Goal: Information Seeking & Learning: Learn about a topic

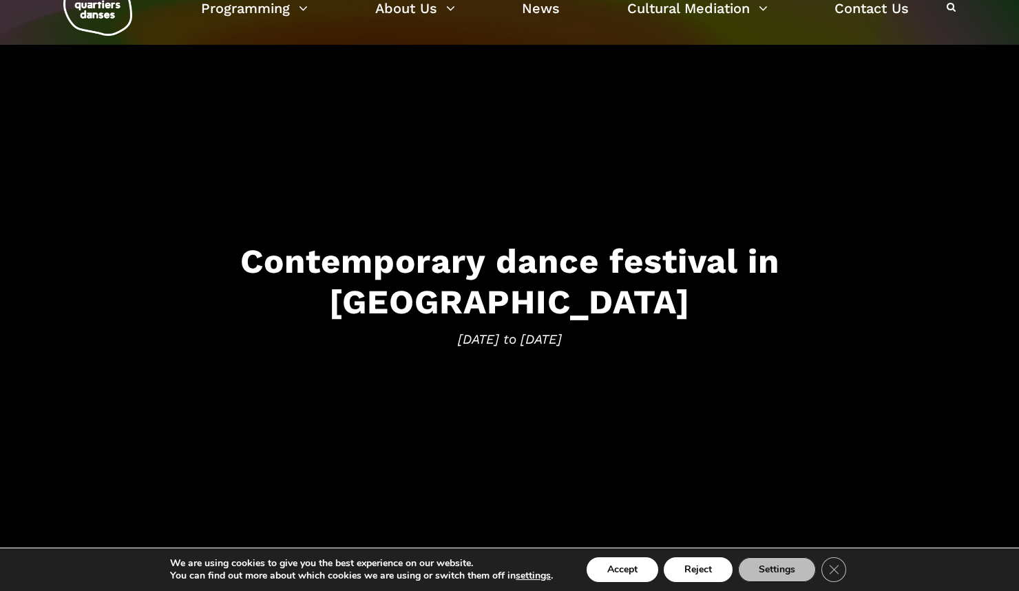
scroll to position [47, 0]
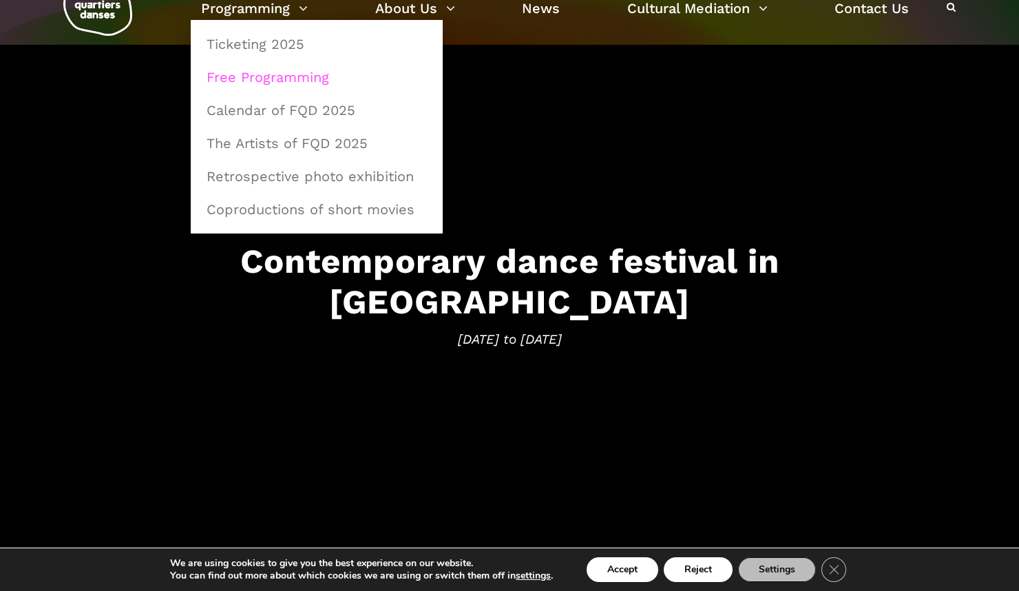
click at [270, 79] on link "Free Programming" at bounding box center [316, 77] width 237 height 32
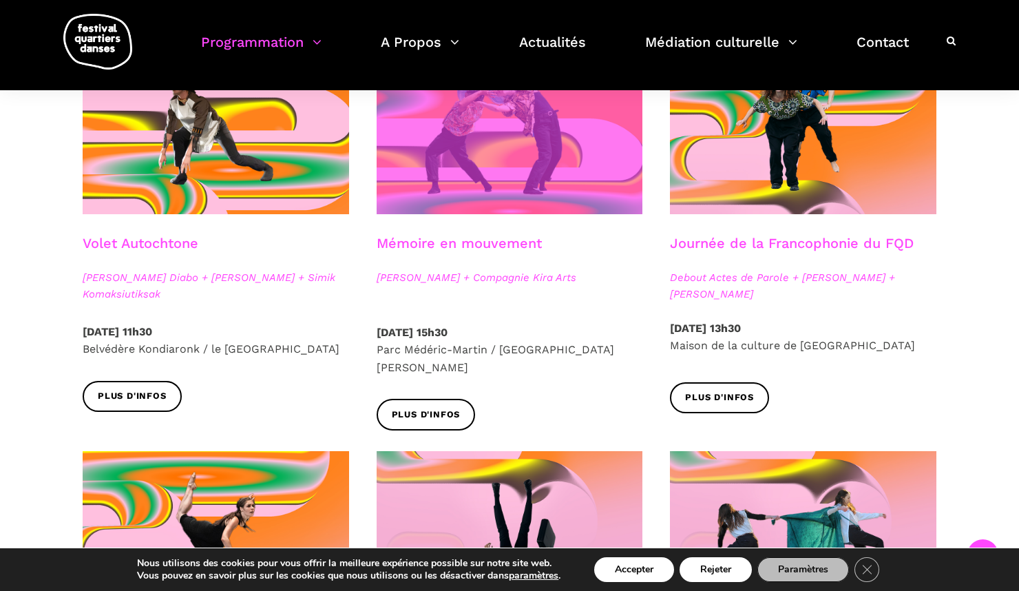
scroll to position [809, 0]
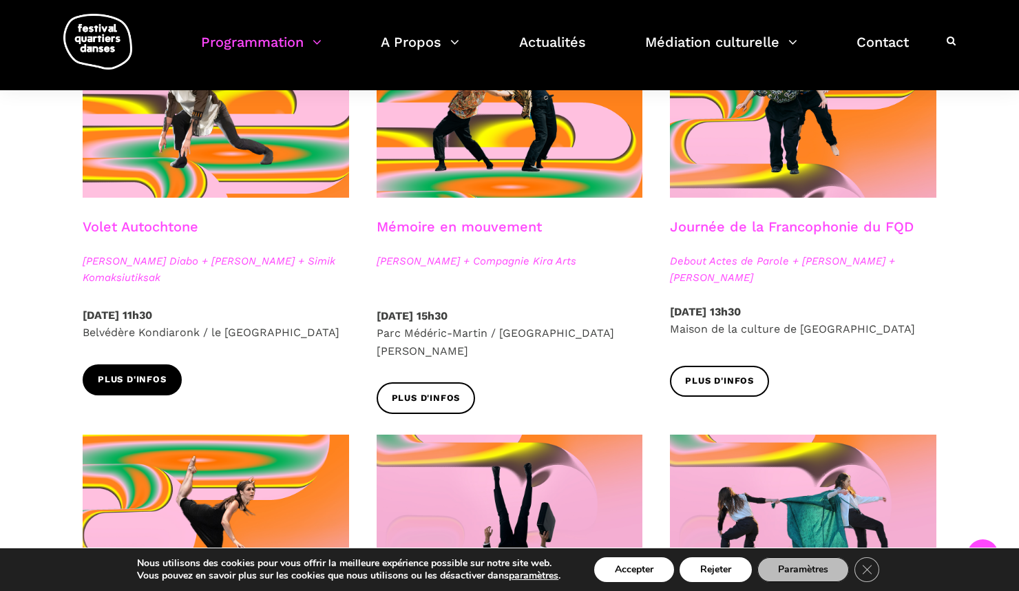
click at [142, 376] on span "Plus d'infos" at bounding box center [132, 379] width 69 height 14
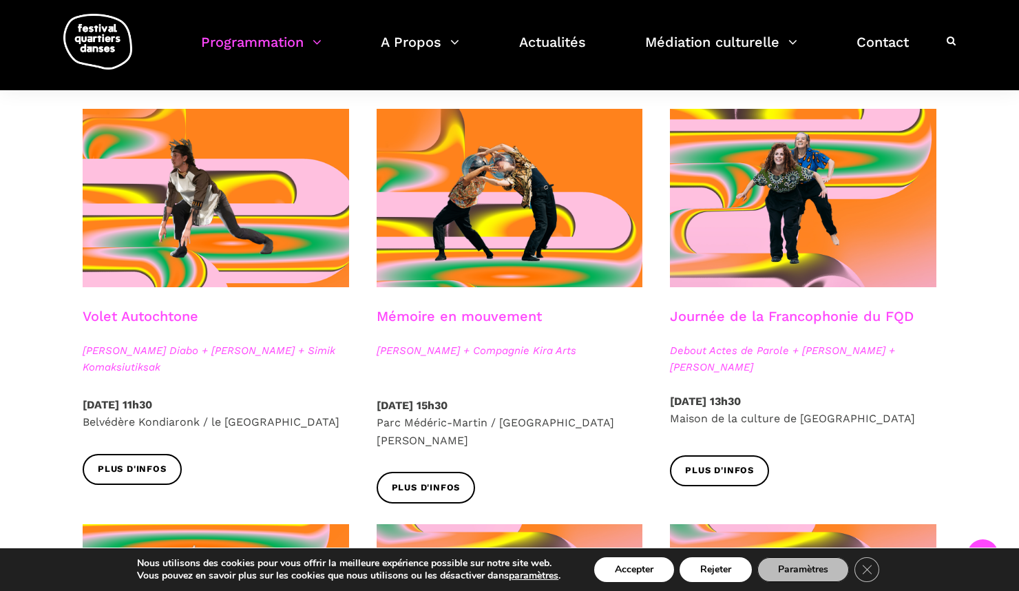
scroll to position [720, 0]
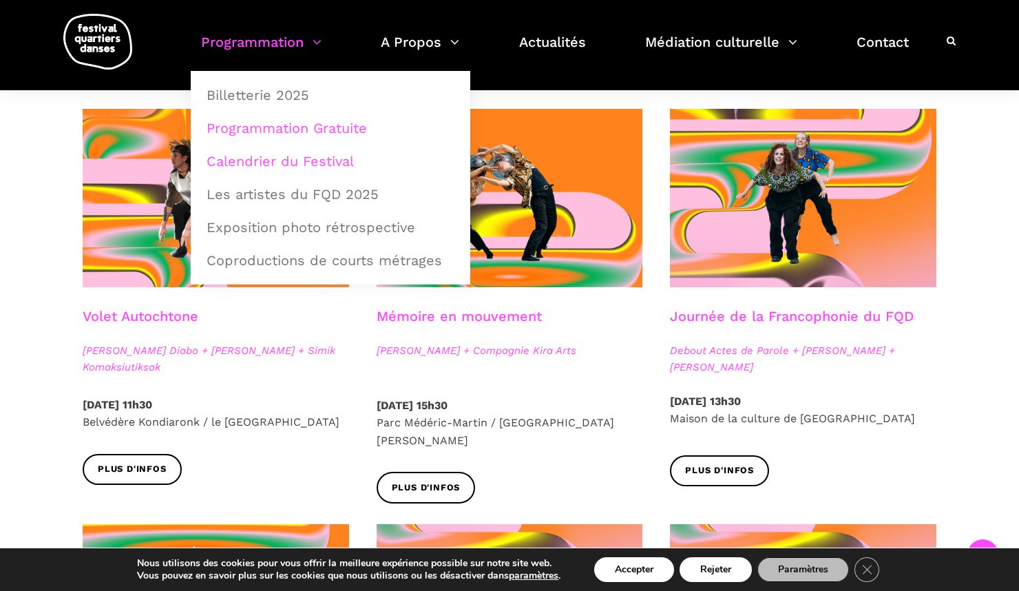
click at [308, 162] on link "Calendrier du Festival" at bounding box center [330, 161] width 264 height 32
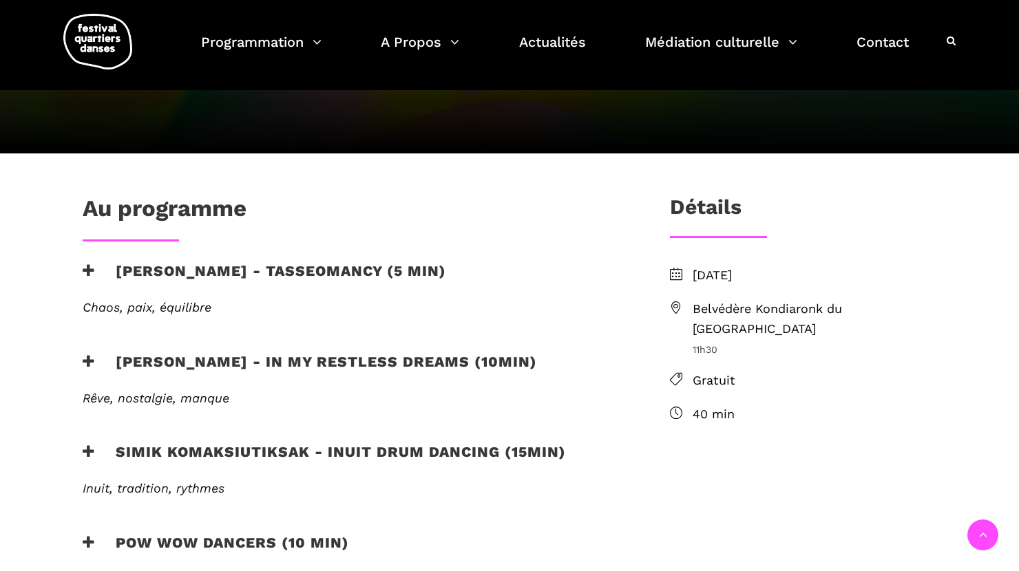
scroll to position [259, 0]
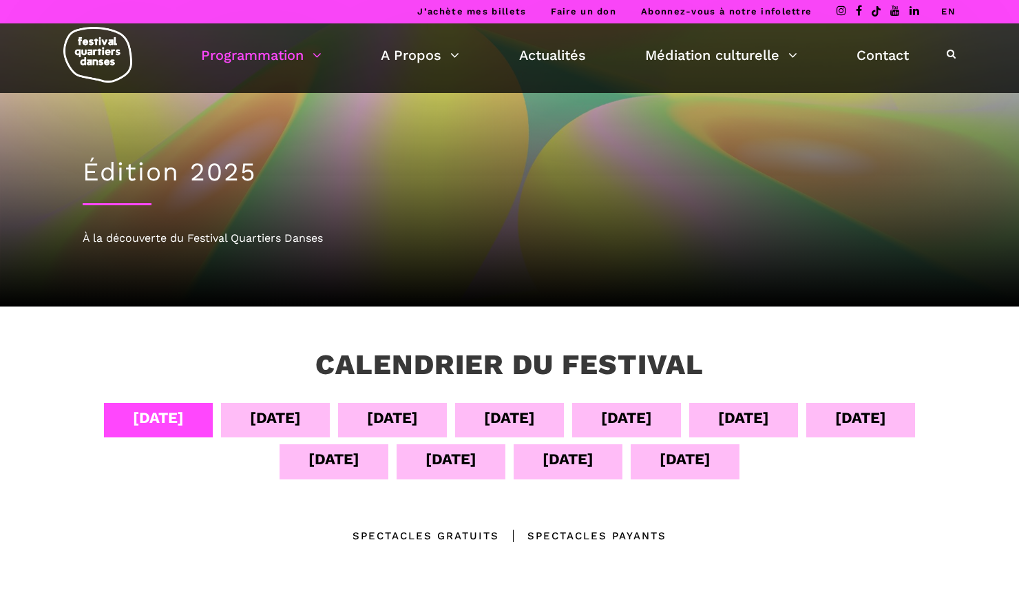
click at [413, 410] on div "06 sept" at bounding box center [392, 417] width 51 height 24
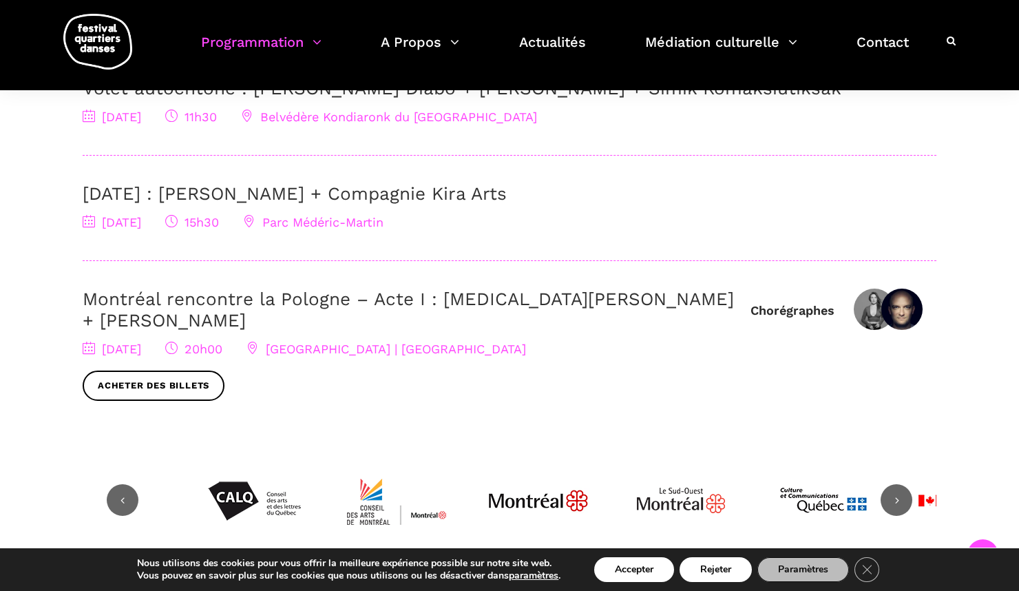
scroll to position [515, 0]
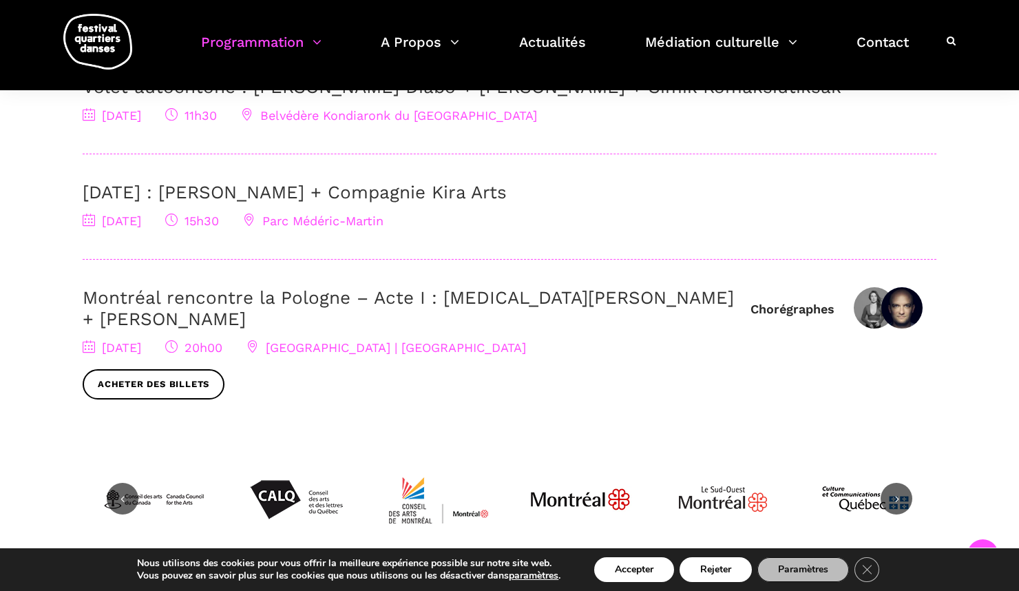
click at [203, 296] on link "Montréal rencontre la Pologne – Acte I : [MEDICAL_DATA][PERSON_NAME] + [PERSON_…" at bounding box center [408, 308] width 651 height 42
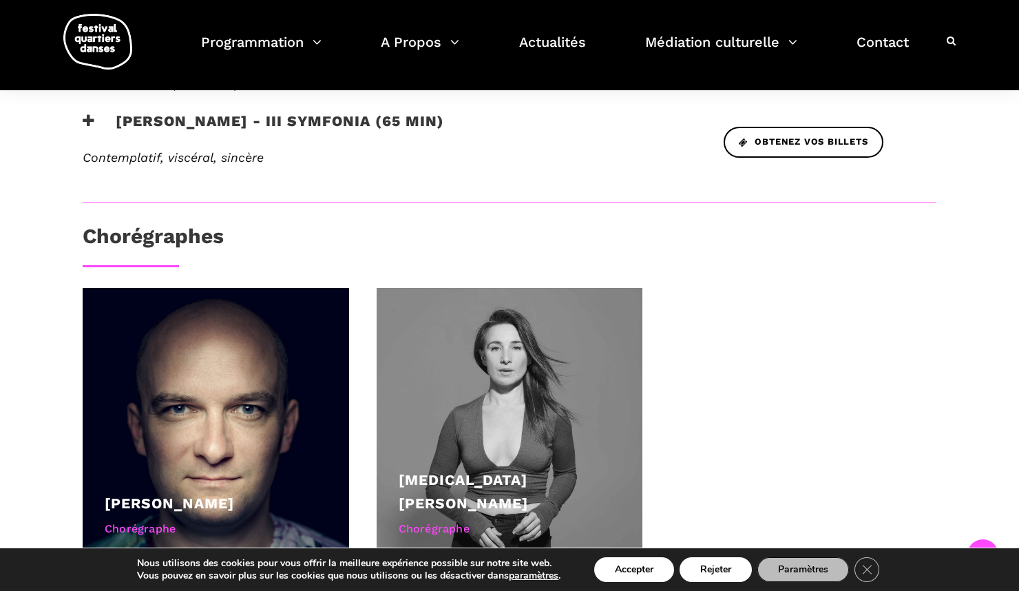
scroll to position [685, 0]
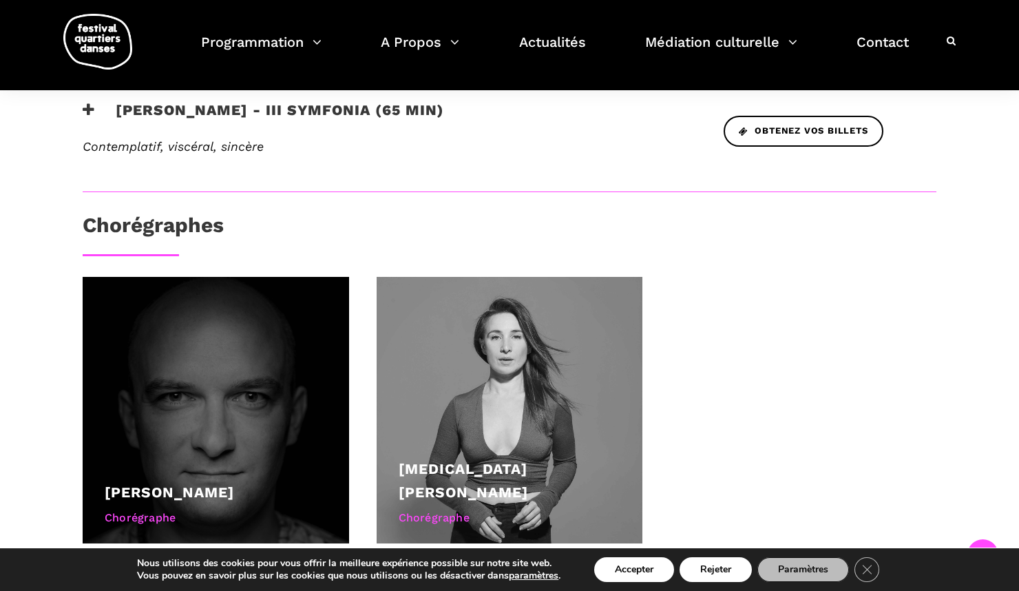
click at [143, 509] on div "Chorégraphe" at bounding box center [216, 518] width 222 height 18
click at [140, 509] on div "Chorégraphe" at bounding box center [216, 518] width 222 height 18
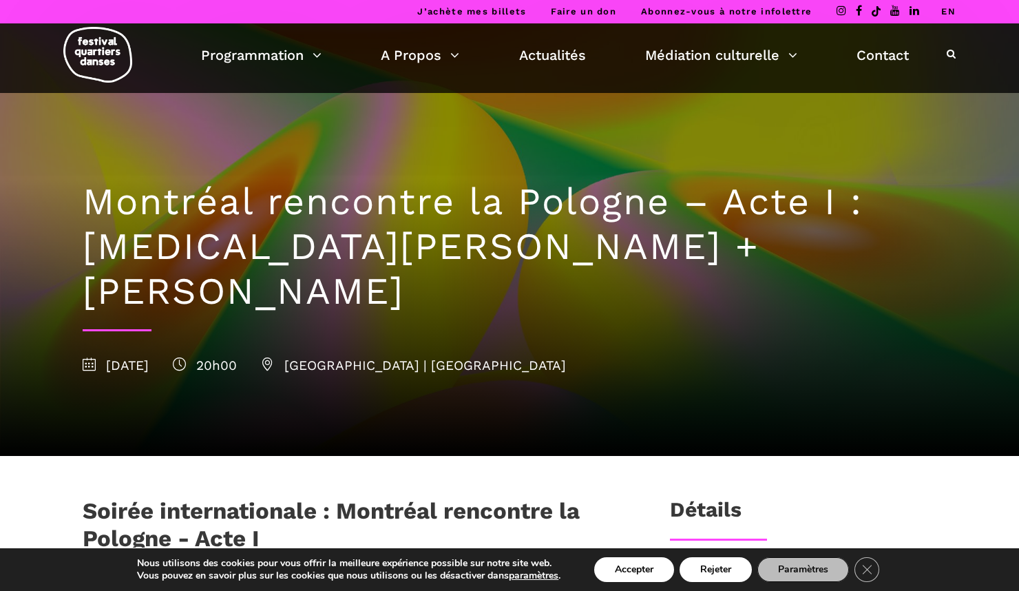
scroll to position [0, 0]
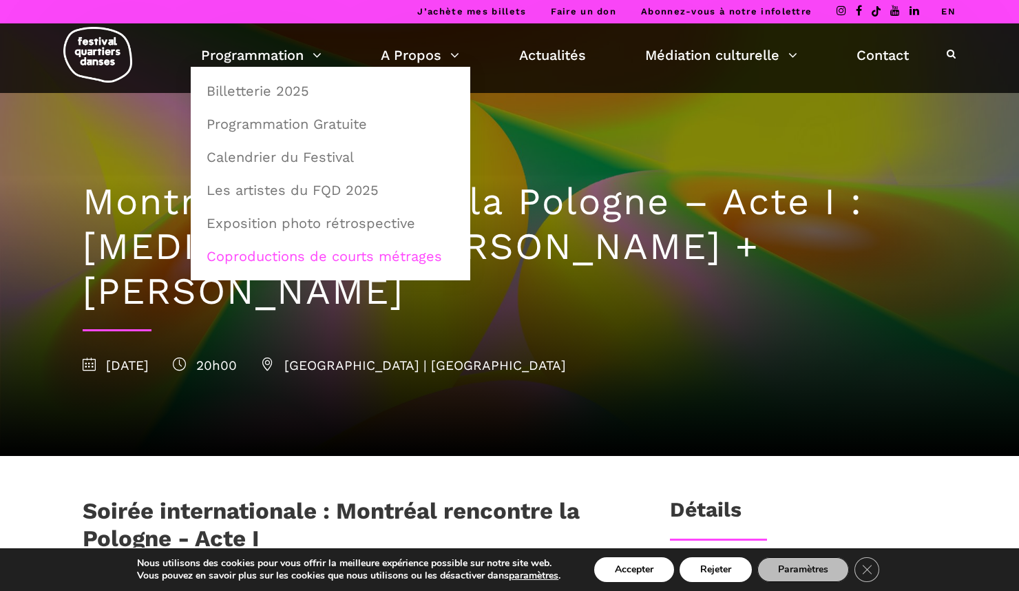
click at [343, 255] on link "Coproductions de courts métrages" at bounding box center [330, 256] width 264 height 32
click at [264, 87] on link "Billetterie 2025" at bounding box center [330, 91] width 264 height 32
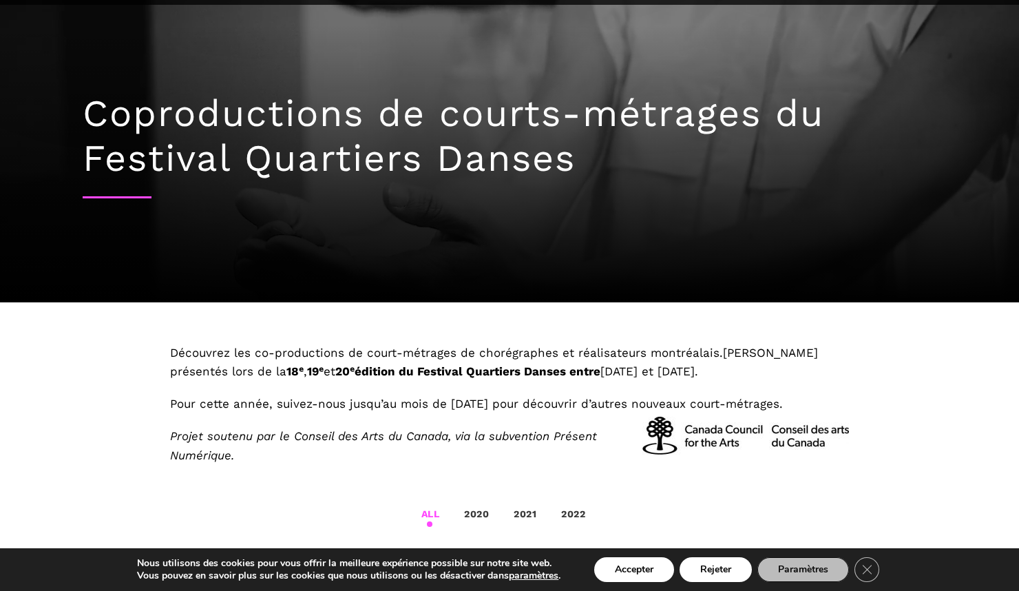
scroll to position [91, 0]
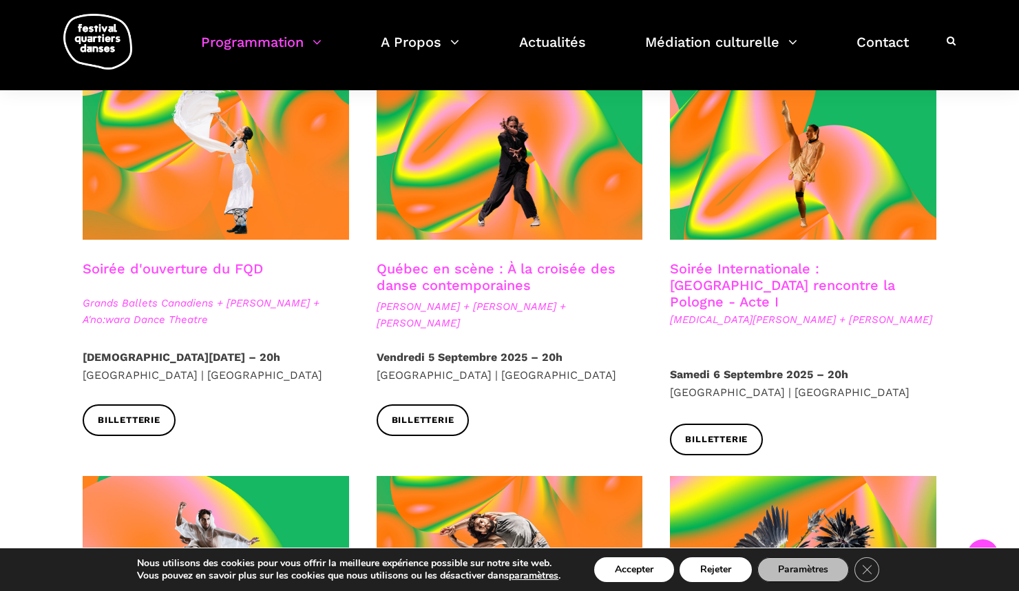
scroll to position [372, 0]
click at [776, 273] on link "Soirée Internationale : Montréal rencontre la Pologne - Acte I" at bounding box center [782, 285] width 225 height 50
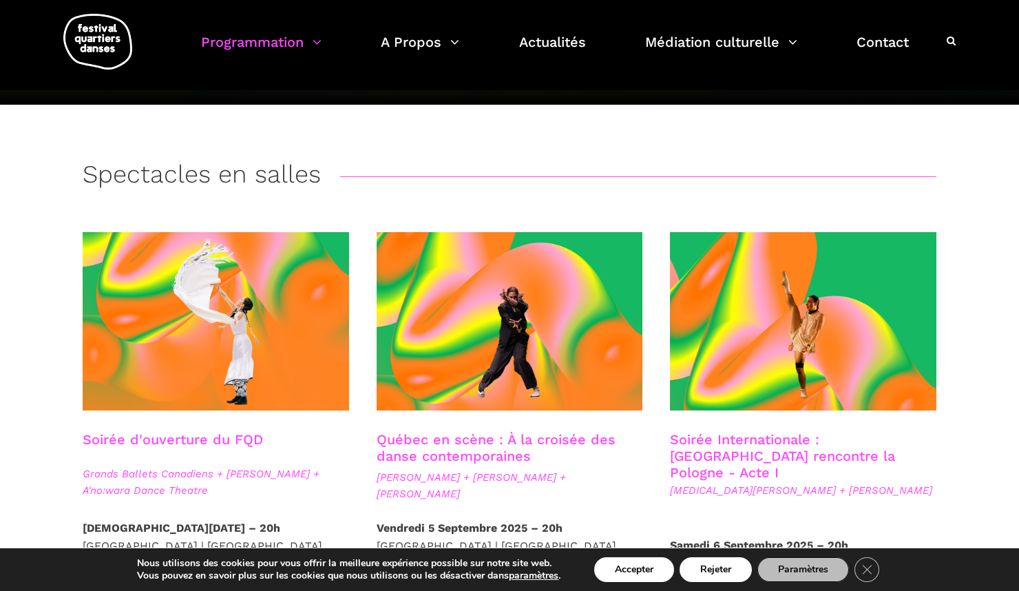
scroll to position [99, 0]
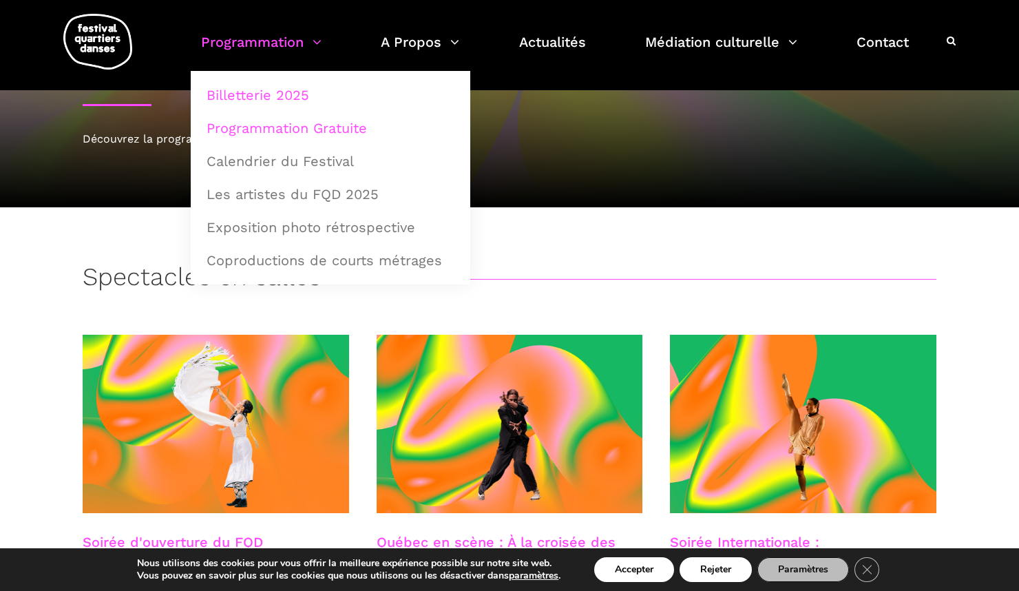
click at [284, 133] on link "Programmation Gratuite" at bounding box center [330, 128] width 264 height 32
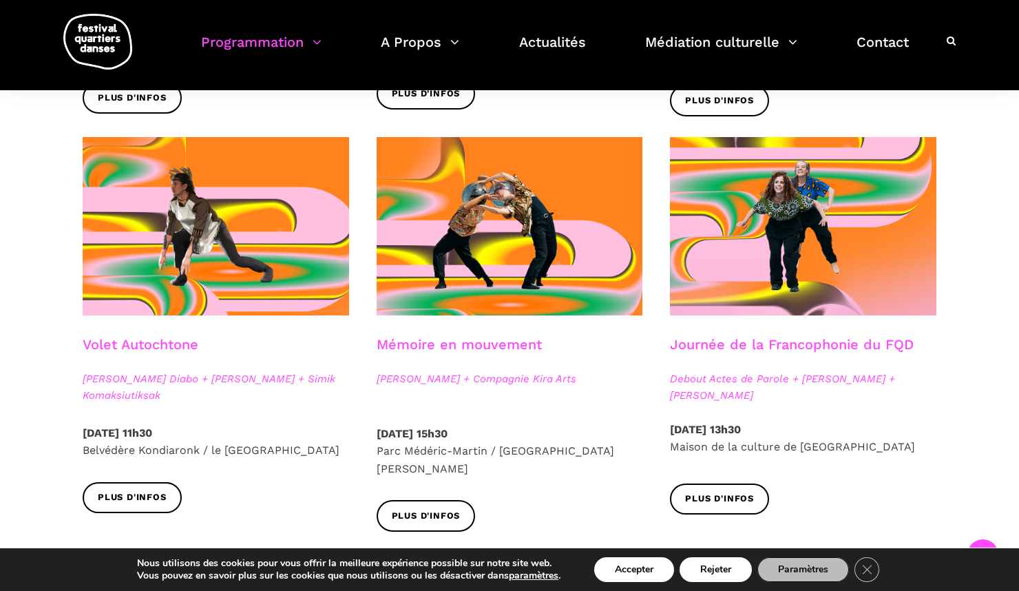
scroll to position [692, 0]
